Goal: Transaction & Acquisition: Purchase product/service

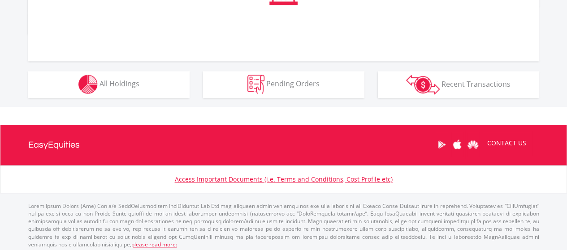
scroll to position [384, 0]
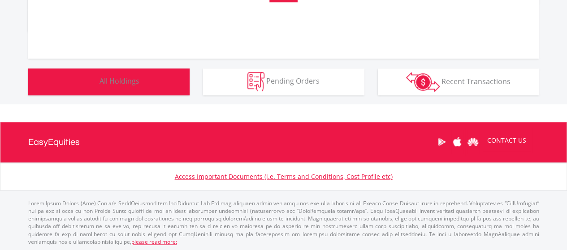
click at [173, 79] on button "Holdings All Holdings" at bounding box center [108, 82] width 161 height 27
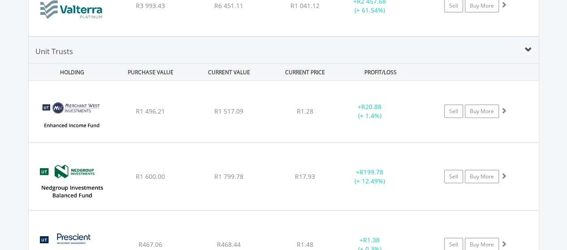
scroll to position [1100, 0]
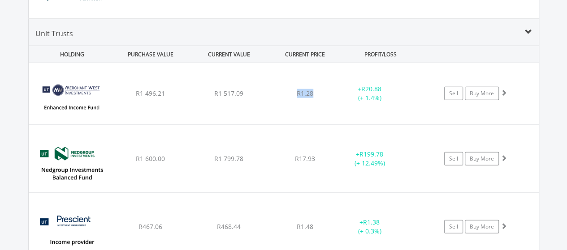
click at [355, 41] on div "Unit Trusts" at bounding box center [284, 36] width 510 height 17
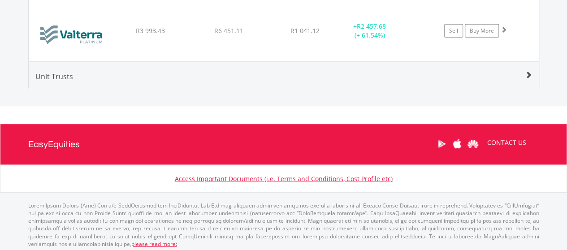
scroll to position [1057, 0]
click at [526, 75] on span at bounding box center [528, 75] width 7 height 7
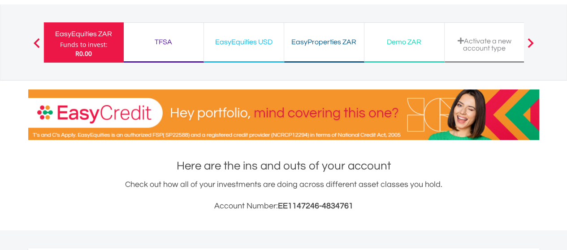
scroll to position [0, 0]
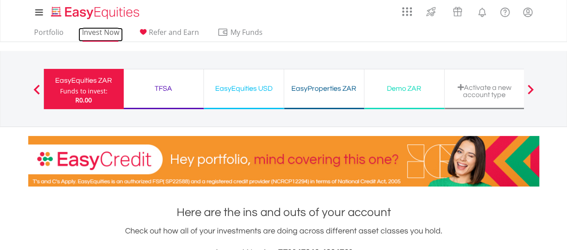
click at [82, 34] on link "Invest Now" at bounding box center [100, 35] width 44 height 14
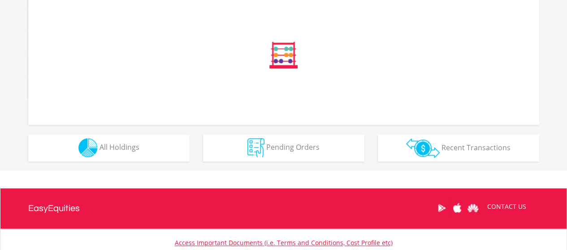
scroll to position [384, 0]
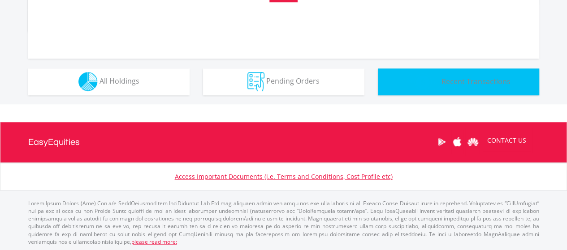
click at [409, 79] on img "button" at bounding box center [423, 82] width 34 height 20
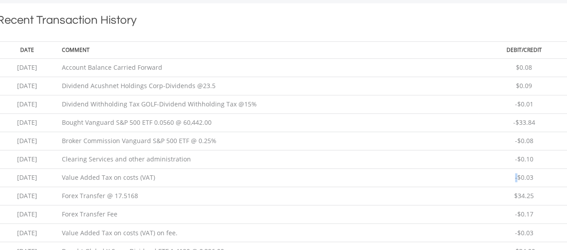
scroll to position [626, 0]
click at [57, 125] on td "2025-09-12" at bounding box center [27, 123] width 60 height 18
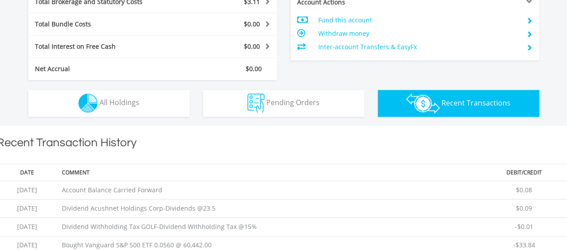
scroll to position [494, 0]
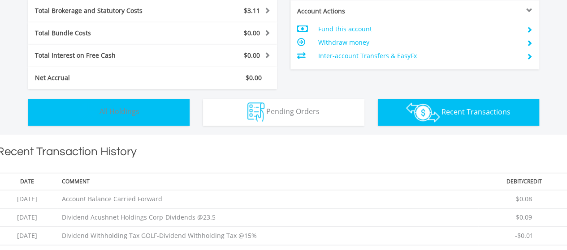
click at [49, 117] on button "Holdings All Holdings" at bounding box center [108, 112] width 161 height 27
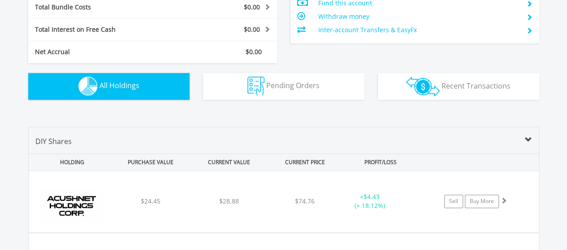
scroll to position [512, 0]
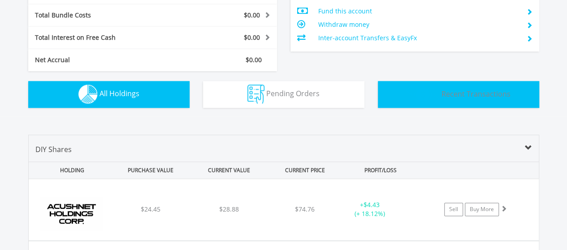
click at [516, 104] on button "Transactions Recent Transactions" at bounding box center [458, 94] width 161 height 27
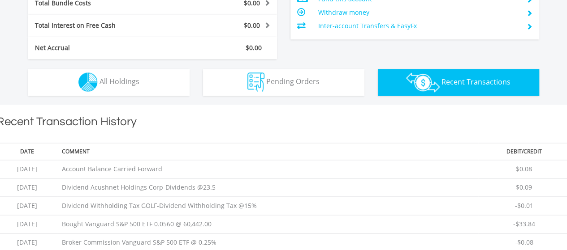
scroll to position [552, 0]
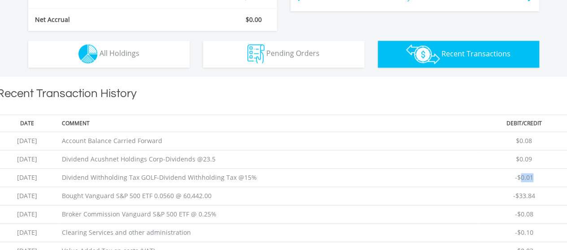
click at [474, 213] on td "Broker Commission Vanguard S&P 500 ETF @ 0.25%" at bounding box center [267, 215] width 421 height 18
click at [484, 199] on td "-$33.84" at bounding box center [524, 196] width 92 height 18
click at [485, 199] on td "-$33.84" at bounding box center [524, 196] width 92 height 18
click at [532, 137] on span "$0.08" at bounding box center [524, 141] width 16 height 9
click at [554, 135] on td "$0.08" at bounding box center [524, 141] width 92 height 18
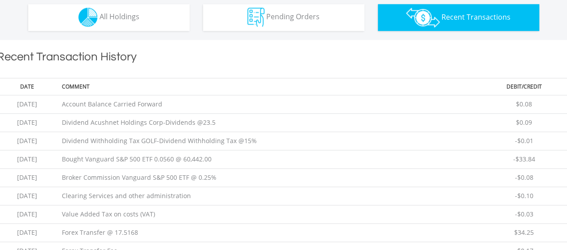
scroll to position [589, 0]
click at [537, 178] on td "-$0.08" at bounding box center [524, 178] width 92 height 18
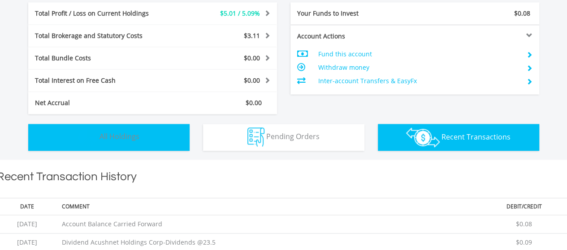
click at [42, 148] on button "Holdings All Holdings" at bounding box center [108, 137] width 161 height 27
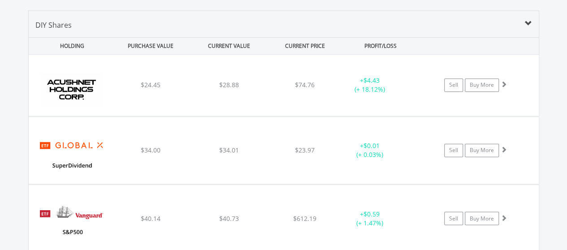
scroll to position [620, 0]
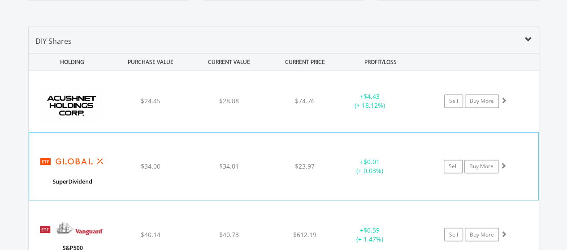
click at [522, 182] on div "﻿ Global X SuperDividend ETF $34.00 $34.01 $23.97 + $0.01 (+ 0.03%) Sell Buy Mo…" at bounding box center [283, 166] width 509 height 67
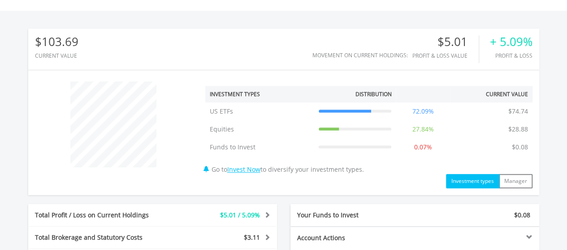
scroll to position [0, 0]
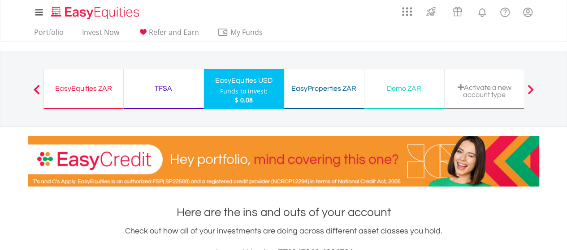
click at [143, 99] on div "TFSA Funds to invest: $ 0.08" at bounding box center [164, 89] width 80 height 40
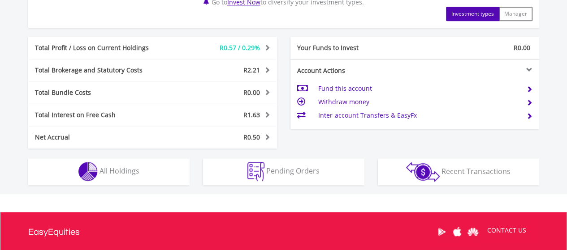
scroll to position [454, 0]
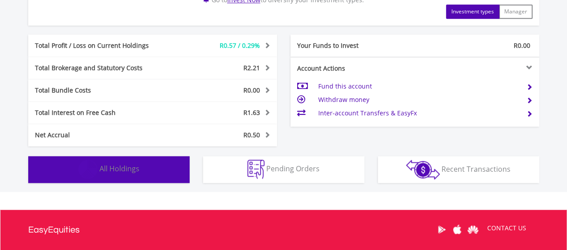
click at [82, 157] on button "Holdings All Holdings" at bounding box center [108, 169] width 161 height 27
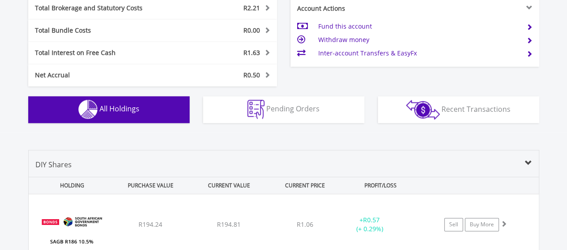
scroll to position [508, 0]
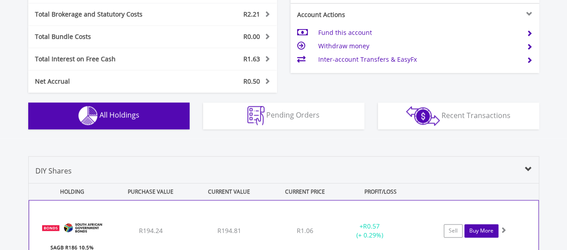
click at [486, 227] on link "Buy More" at bounding box center [481, 230] width 34 height 13
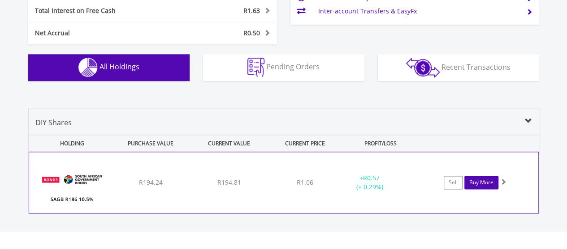
scroll to position [567, 0]
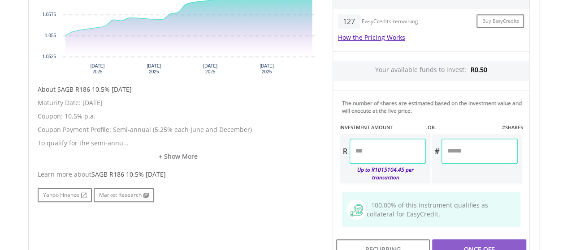
scroll to position [348, 0]
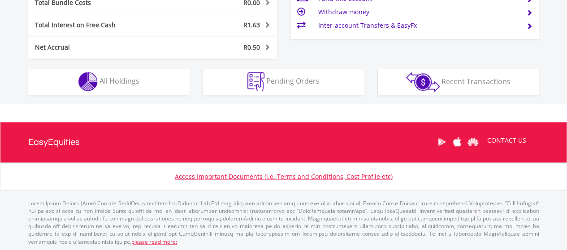
scroll to position [86, 170]
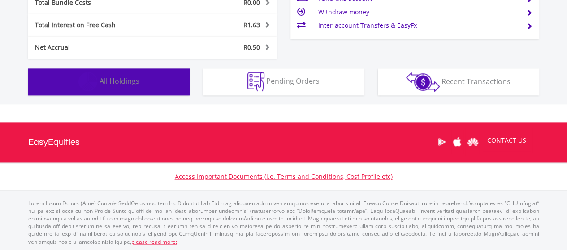
click at [44, 90] on button "Holdings All Holdings" at bounding box center [108, 82] width 161 height 27
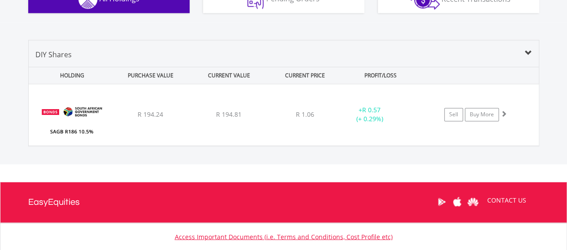
scroll to position [623, 0]
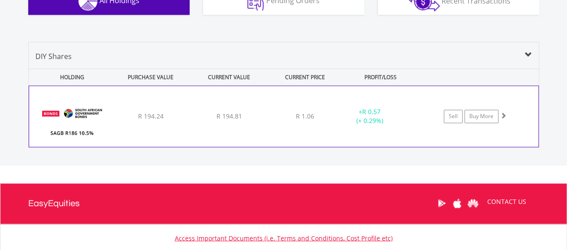
click at [520, 118] on div "Sell Buy More" at bounding box center [479, 116] width 117 height 13
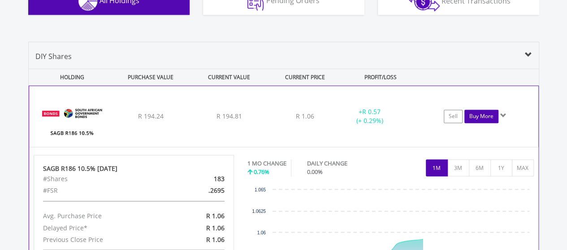
click at [481, 116] on link "Buy More" at bounding box center [481, 116] width 34 height 13
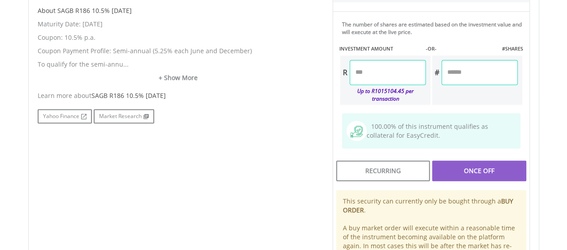
scroll to position [437, 0]
click at [168, 79] on link "+ Show More" at bounding box center [178, 78] width 281 height 9
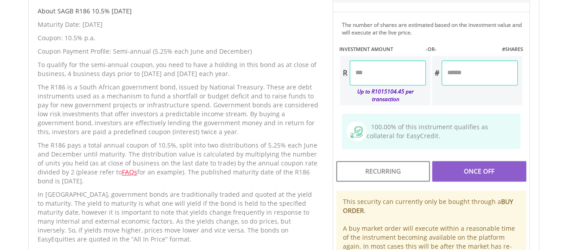
click at [25, 118] on div "﻿ SAGB R186 10.5% 21/12/26 SAGB R186 10.5% 21/12/26 Short Name: R186 + Add to W…" at bounding box center [284, 55] width 524 height 595
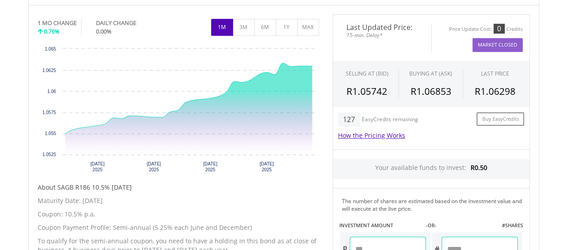
scroll to position [230, 0]
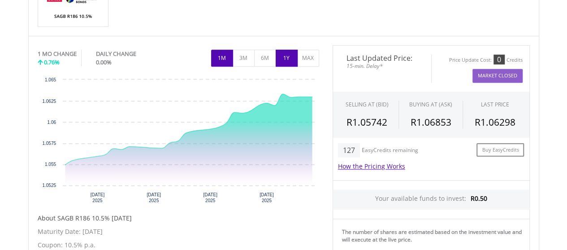
click at [291, 57] on button "1Y" at bounding box center [287, 58] width 22 height 17
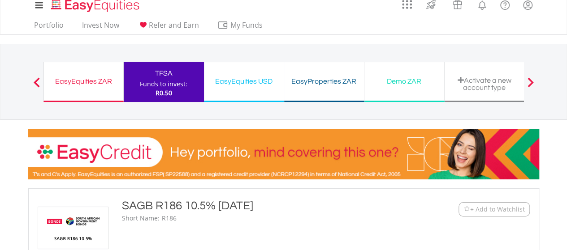
scroll to position [0, 0]
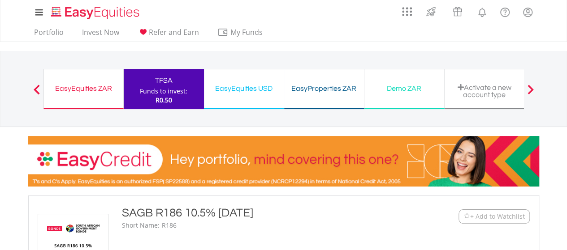
click at [66, 98] on div "EasyEquities ZAR Funds to invest: R0.50" at bounding box center [83, 89] width 80 height 40
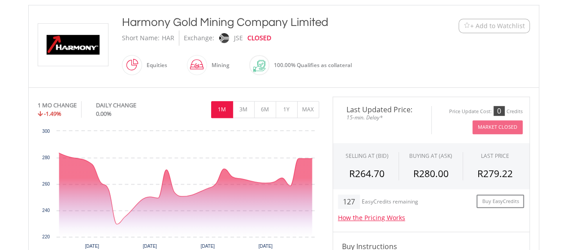
scroll to position [188, 0]
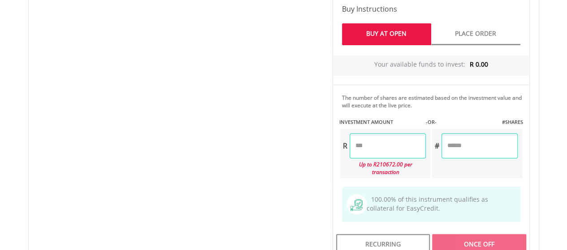
scroll to position [431, 0]
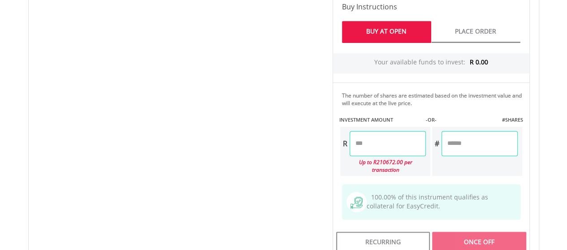
click at [410, 145] on input "number" at bounding box center [388, 143] width 76 height 25
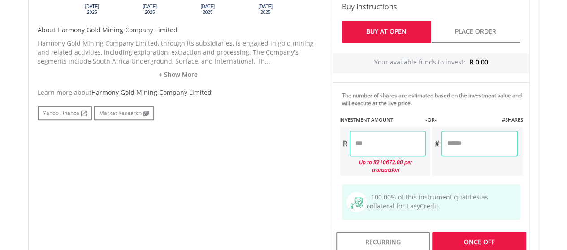
click at [56, 186] on div "No chart available. 1 MO CHANGE -1.49% DAILY CHANGE 0.00% 1M 3M 6M 1Y MAX Chart…" at bounding box center [283, 108] width 505 height 503
type input "*******"
type input "******"
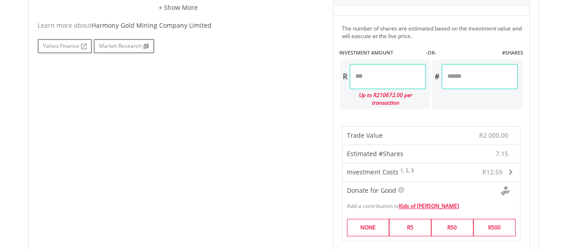
scroll to position [503, 0]
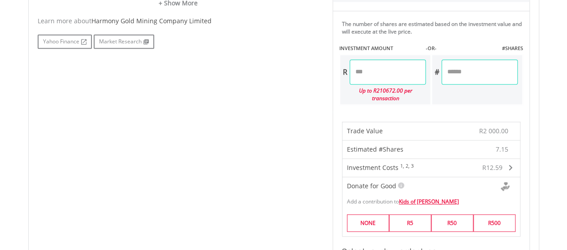
click at [538, 141] on div "No chart available. 1 MO CHANGE -1.49% DAILY CHANGE 0.00% 1M 3M 6M 1Y MAX" at bounding box center [283, 185] width 511 height 819
click at [512, 165] on span at bounding box center [511, 168] width 4 height 6
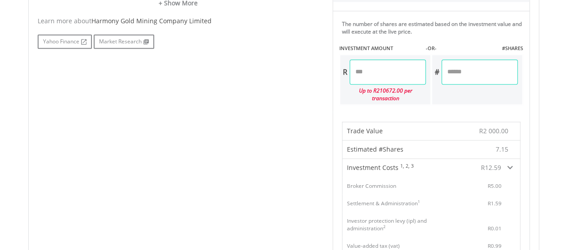
click at [512, 165] on span at bounding box center [509, 168] width 5 height 6
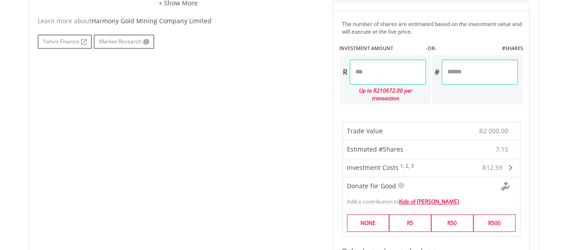
click at [174, 84] on div "No chart available. 1 MO CHANGE -1.49% DAILY CHANGE 0.00% 1M 3M 6M 1Y MAX Chart…" at bounding box center [283, 185] width 505 height 800
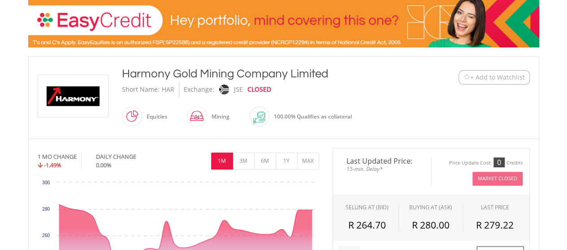
scroll to position [0, 0]
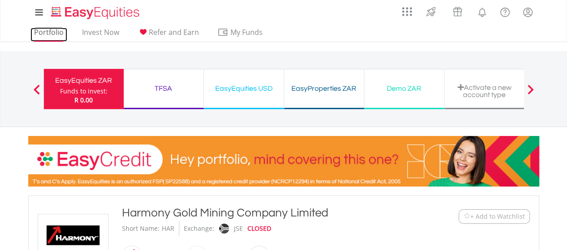
click at [39, 34] on link "Portfolio" at bounding box center [48, 35] width 37 height 14
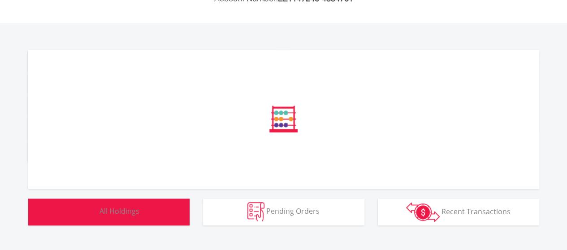
click at [52, 200] on button "Holdings All Holdings" at bounding box center [108, 212] width 161 height 27
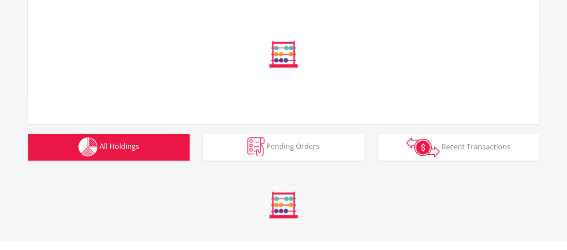
scroll to position [327, 0]
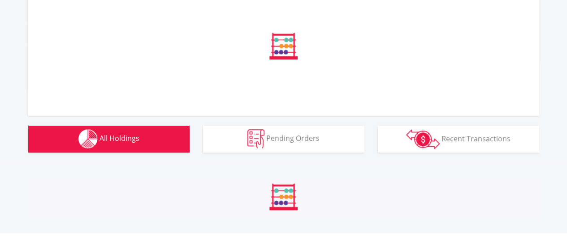
click at [13, 150] on div "﻿ Distribution Current Value Show All" at bounding box center [283, 56] width 600 height 212
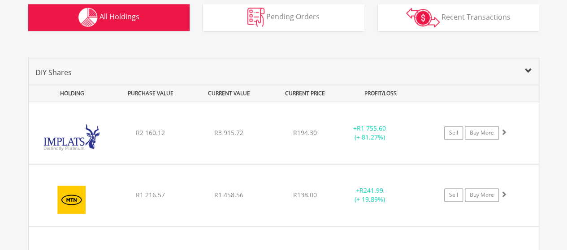
scroll to position [642, 0]
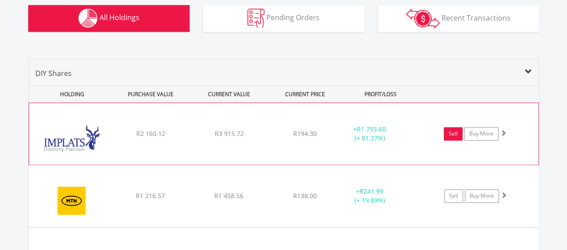
click at [457, 130] on link "Sell" at bounding box center [453, 133] width 19 height 13
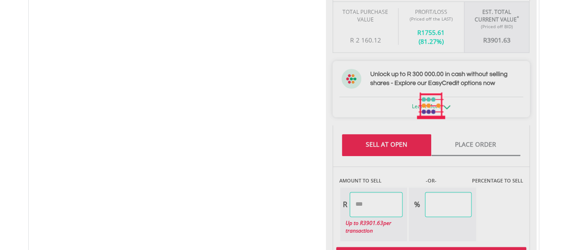
type input "*******"
type input "******"
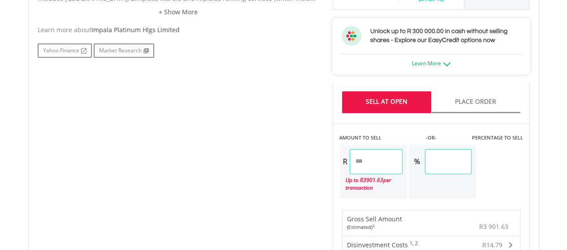
scroll to position [496, 0]
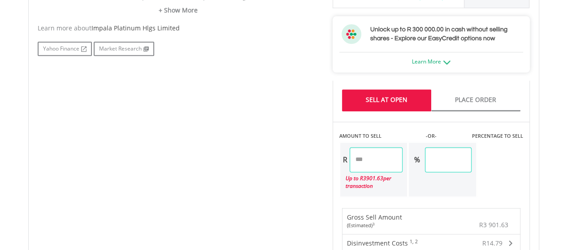
click at [378, 160] on input "*******" at bounding box center [376, 159] width 53 height 25
type input "*"
click at [70, 196] on div "No chart available. 1 MO CHANGE 17.42% DAILY CHANGE 0.00% 1M 3M 6M 1Y MAX Chart…" at bounding box center [283, 140] width 505 height 696
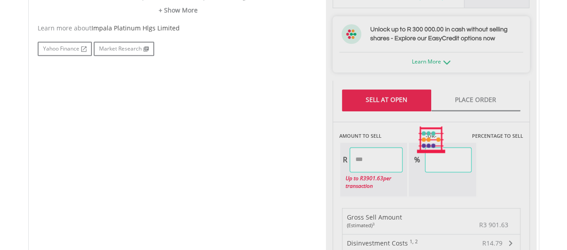
type input "*******"
type input "*****"
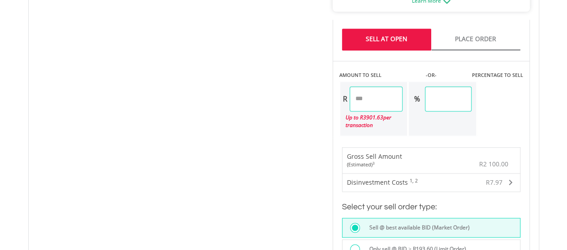
scroll to position [571, 0]
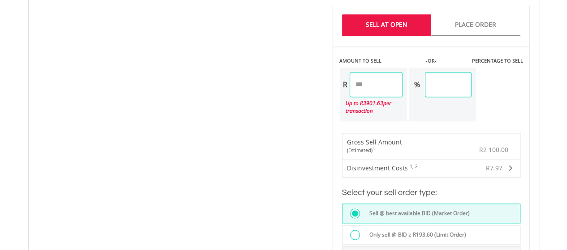
click at [401, 80] on input "*******" at bounding box center [376, 84] width 53 height 25
click at [35, 161] on div "No chart available. 1 MO CHANGE 17.42% DAILY CHANGE 0.00% 1M 3M 6M 1Y MAX Chart…" at bounding box center [283, 65] width 505 height 696
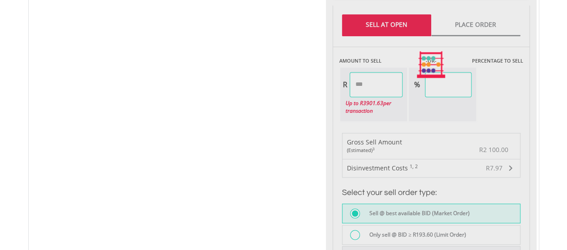
type input "*******"
type input "*****"
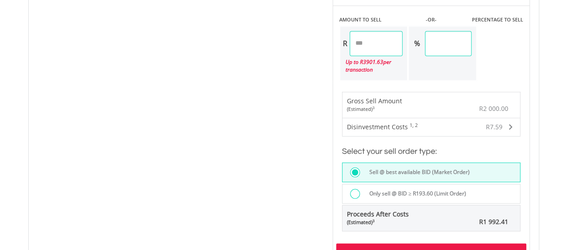
scroll to position [617, 0]
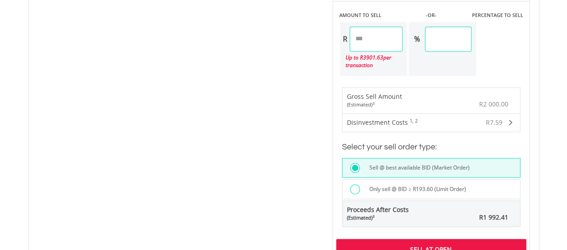
click at [541, 189] on div "﻿ Impala Platinum Hlgs Limited Impala Platinum Hlgs Limited Short Name: IMP Exc…" at bounding box center [284, 19] width 524 height 881
click at [16, 151] on body "My Investments Invest Now New Listings Sell My Recurring Investments Pending Or…" at bounding box center [283, -1] width 567 height 1232
click at [32, 148] on div "No chart available. 1 MO CHANGE 17.42% DAILY CHANGE 0.00% 1M 3M 6M 1Y MAX Chart…" at bounding box center [283, 19] width 505 height 696
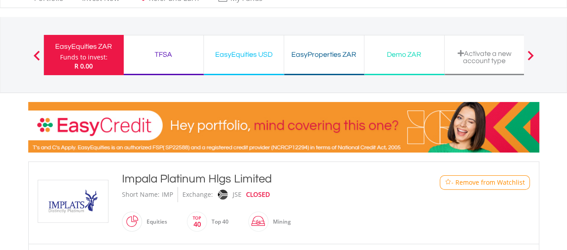
scroll to position [0, 0]
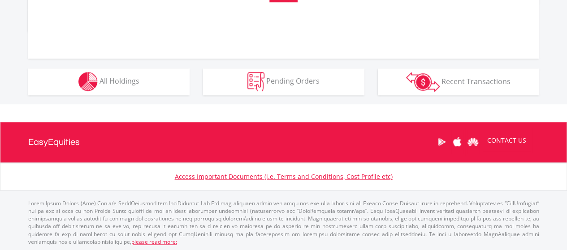
scroll to position [384, 0]
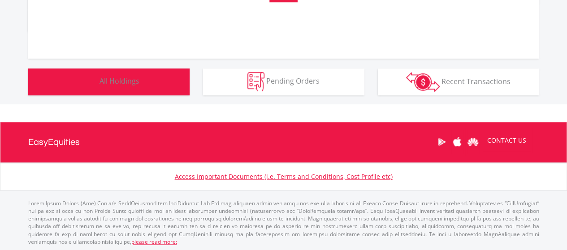
click at [44, 88] on button "Holdings All Holdings" at bounding box center [108, 82] width 161 height 27
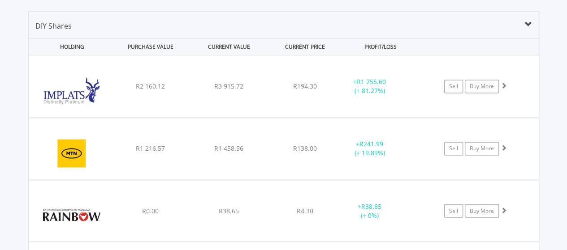
scroll to position [663, 0]
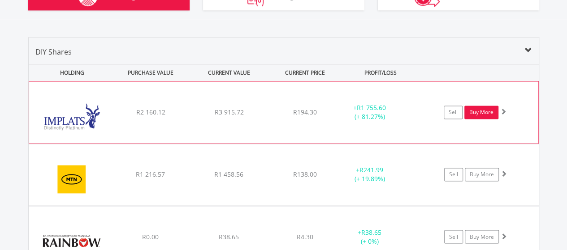
click at [496, 113] on link "Buy More" at bounding box center [481, 112] width 34 height 13
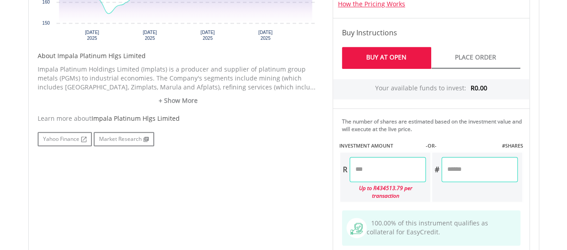
scroll to position [460, 0]
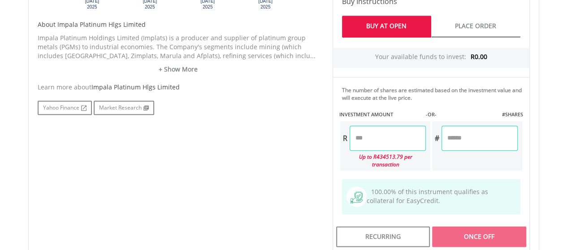
click at [410, 139] on input "number" at bounding box center [388, 138] width 76 height 25
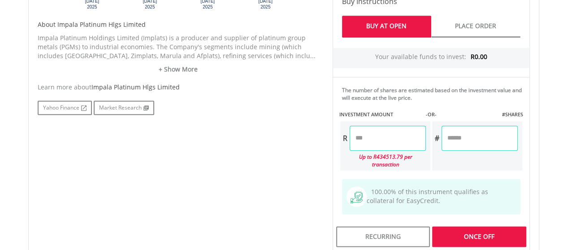
click at [548, 145] on body "My Investments Invest Now New Listings Sell My Recurring Investments Pending Or…" at bounding box center [283, 33] width 567 height 987
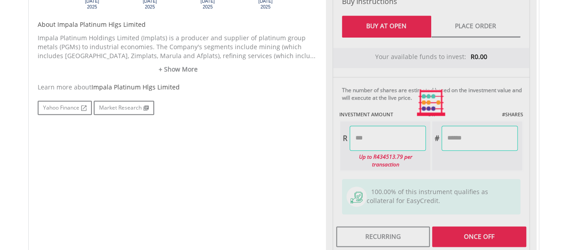
type input "*******"
type input "******"
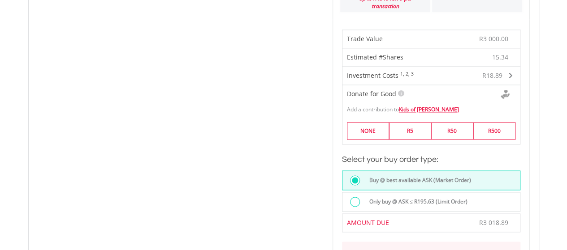
scroll to position [619, 0]
click at [546, 178] on body "My Investments Invest Now New Listings Sell My Recurring Investments Pending Or…" at bounding box center [283, 61] width 567 height 1360
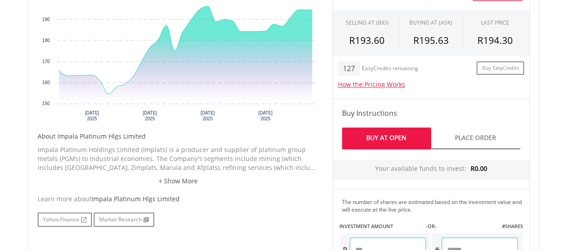
scroll to position [347, 0]
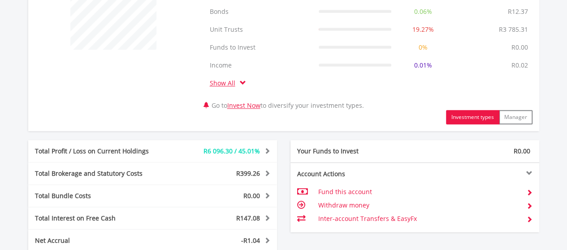
scroll to position [578, 0]
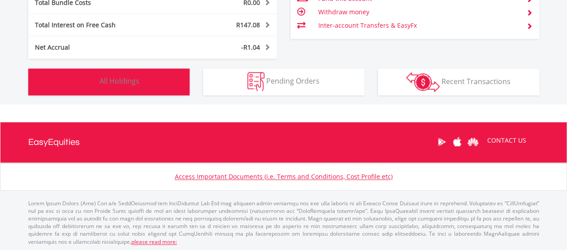
click at [48, 83] on button "Holdings All Holdings" at bounding box center [108, 82] width 161 height 27
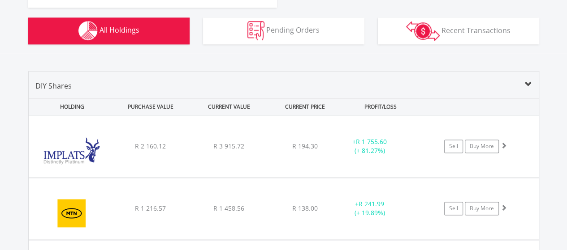
scroll to position [700, 0]
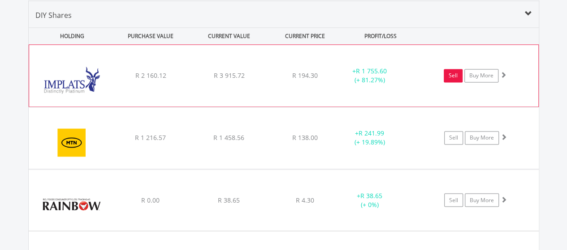
click at [457, 76] on link "Sell" at bounding box center [453, 75] width 19 height 13
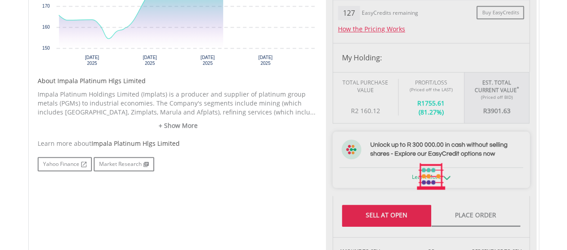
type input "*******"
type input "******"
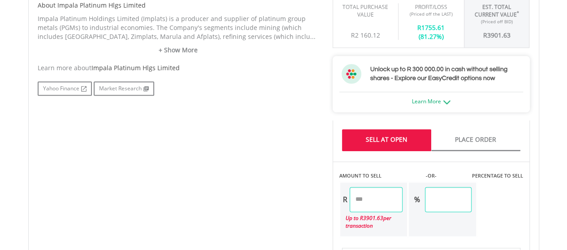
scroll to position [456, 0]
click at [393, 199] on input "*******" at bounding box center [376, 199] width 53 height 25
type input "*"
click at [528, 183] on div "Last Updated Price: 15-min. Delay* Price Update Cost: 0 Credits Market Closed S…" at bounding box center [431, 180] width 211 height 696
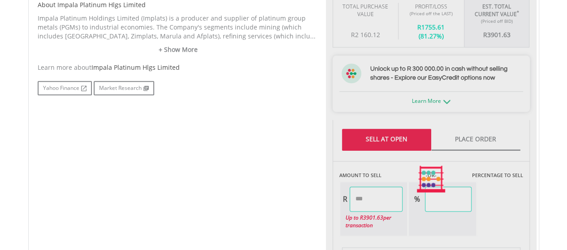
type input "*******"
type input "*****"
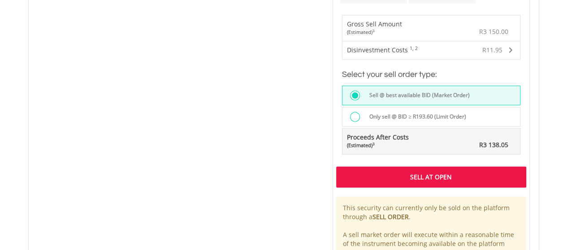
scroll to position [667, 0]
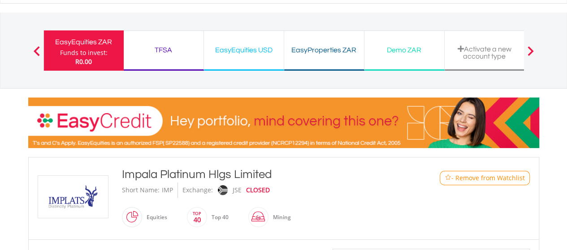
scroll to position [0, 0]
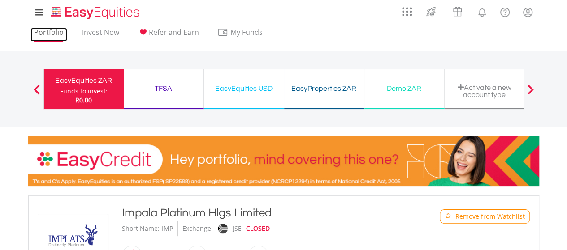
click at [43, 37] on link "Portfolio" at bounding box center [48, 35] width 37 height 14
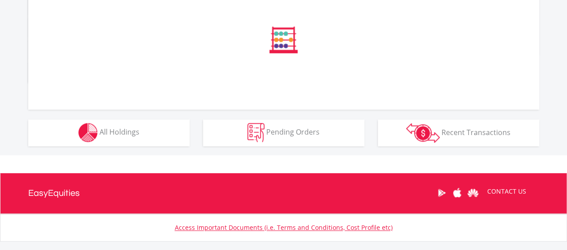
scroll to position [315, 0]
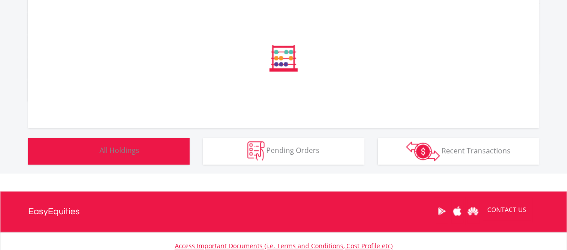
click at [34, 164] on button "Holdings All Holdings" at bounding box center [108, 151] width 161 height 27
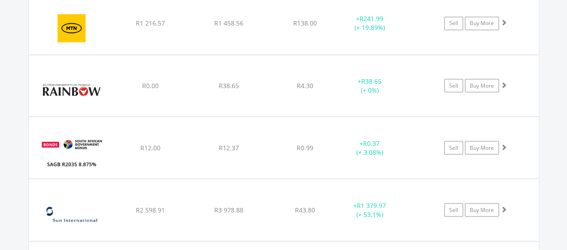
scroll to position [816, 0]
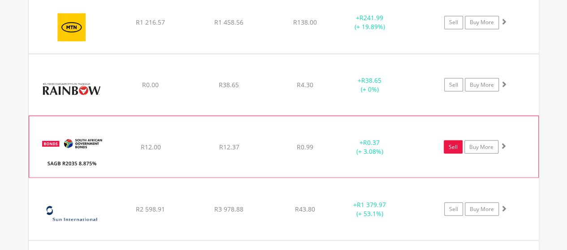
click at [454, 150] on link "Sell" at bounding box center [453, 146] width 19 height 13
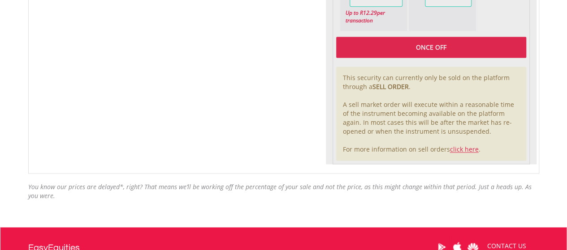
type input "*****"
type input "******"
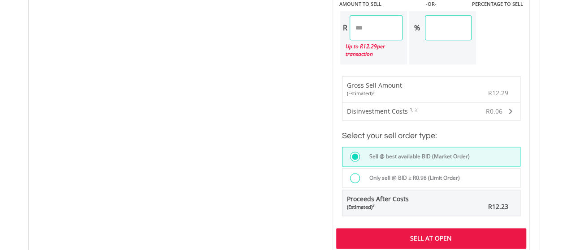
scroll to position [573, 0]
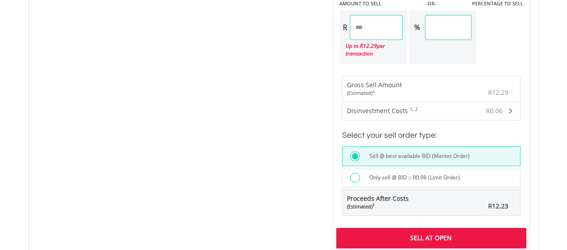
click at [514, 113] on div "Disinvestment Costs 1, 2 R0.06" at bounding box center [430, 111] width 177 height 18
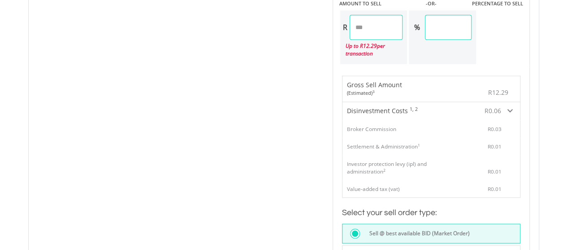
click at [516, 114] on div "Disinvestment Costs 1, 2 R0.06" at bounding box center [430, 111] width 177 height 18
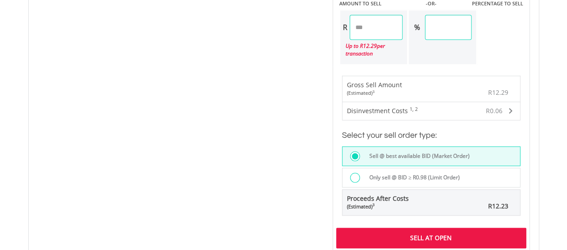
click at [28, 168] on div "No chart available. 1 MO CHANGE 3.60% DAILY CHANGE 0.00% 1M 3M 6M 1Y MAX" at bounding box center [283, 29] width 511 height 672
click at [28, 167] on div "No chart available. 1 MO CHANGE 3.60% DAILY CHANGE 0.00% 1M 3M 6M 1Y MAX" at bounding box center [283, 29] width 511 height 672
click at [481, 147] on div "Sell @ best available BID (Market Order)" at bounding box center [431, 157] width 178 height 20
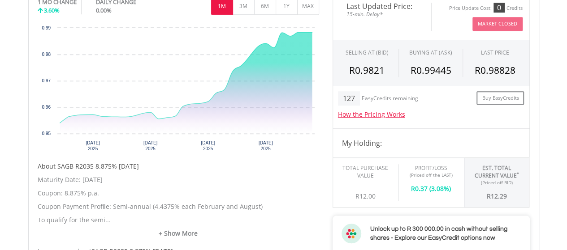
scroll to position [0, 0]
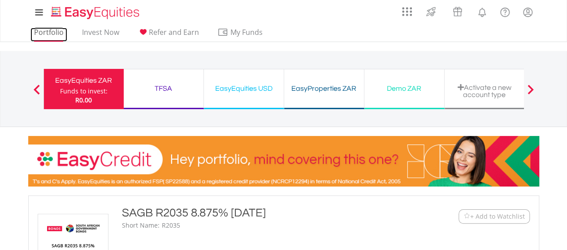
click at [43, 35] on link "Portfolio" at bounding box center [48, 35] width 37 height 14
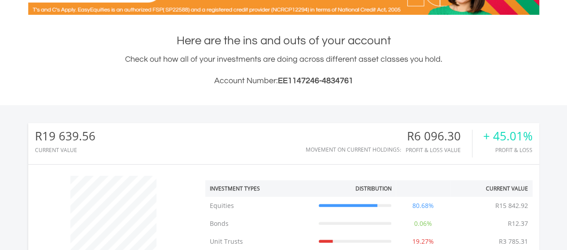
scroll to position [86, 170]
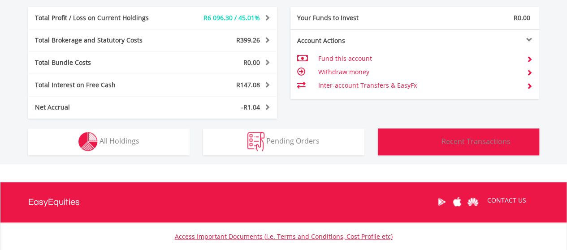
click at [514, 145] on button "Transactions Recent Transactions" at bounding box center [458, 142] width 161 height 27
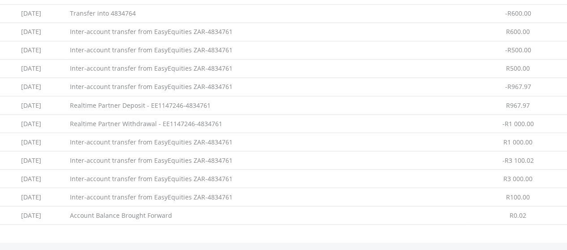
scroll to position [723, 0]
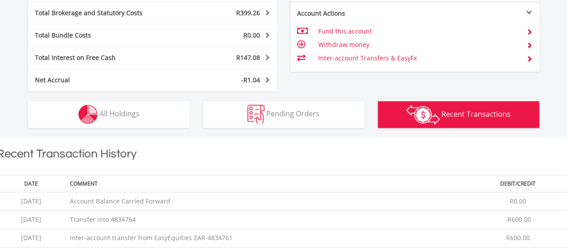
click at [52, 112] on button "Holdings All Holdings" at bounding box center [108, 114] width 161 height 27
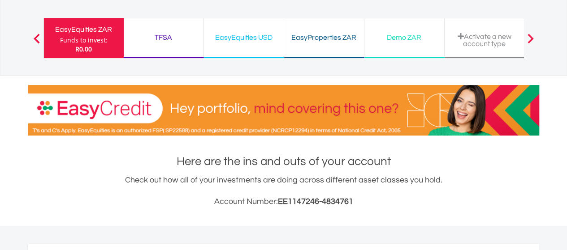
scroll to position [0, 0]
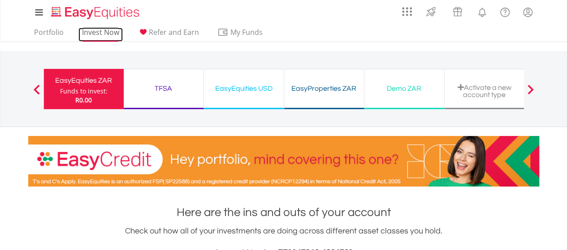
click at [86, 39] on link "Invest Now" at bounding box center [100, 35] width 44 height 14
